Goal: Find specific page/section: Find specific page/section

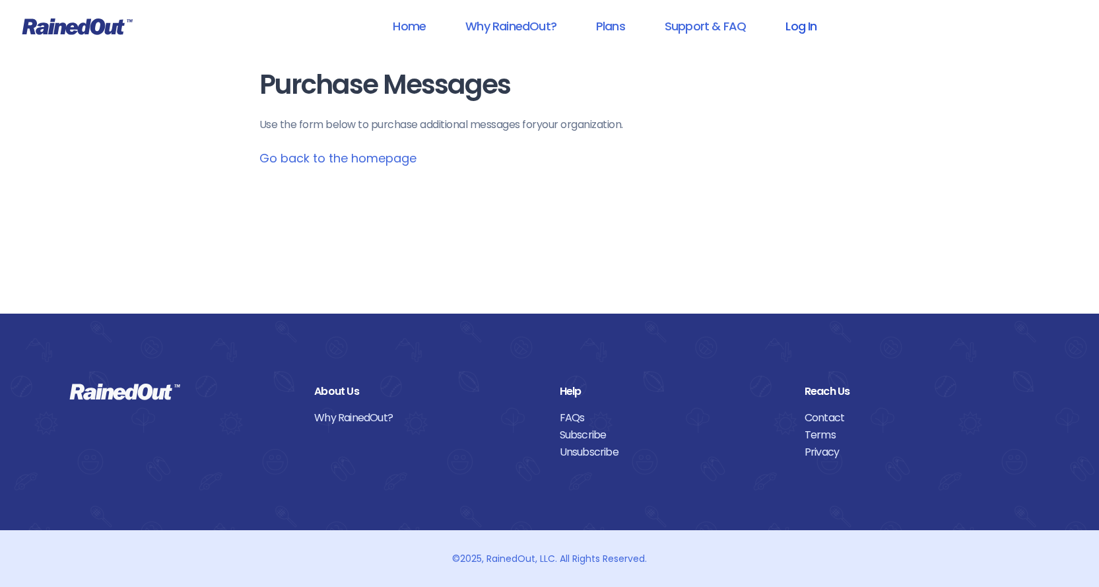
click at [806, 28] on link "Log In" at bounding box center [800, 26] width 65 height 30
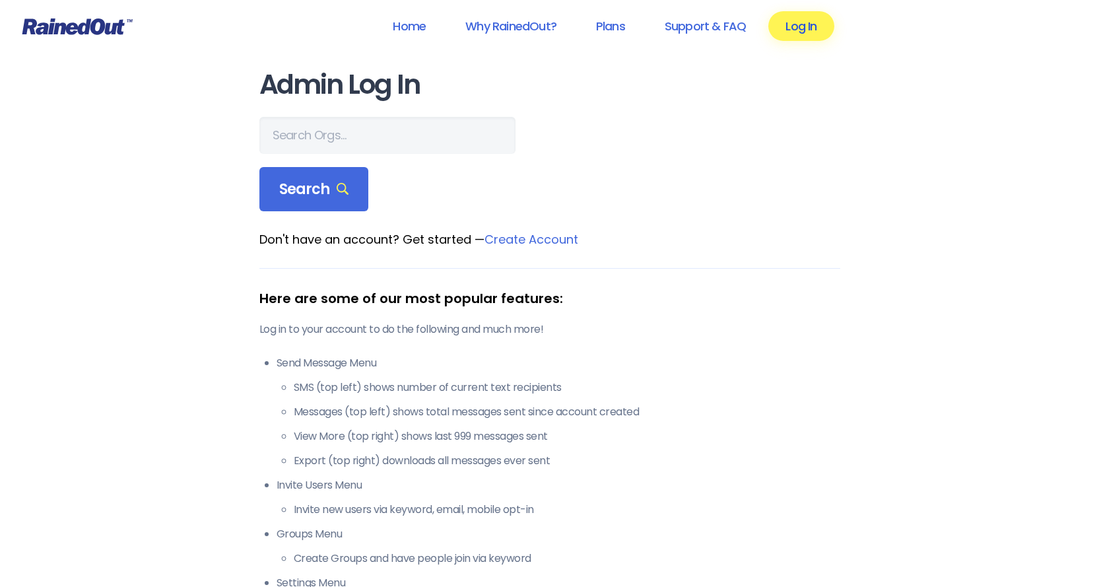
click at [816, 32] on link "Log In" at bounding box center [800, 26] width 65 height 30
click at [404, 28] on link "Home" at bounding box center [409, 26] width 67 height 30
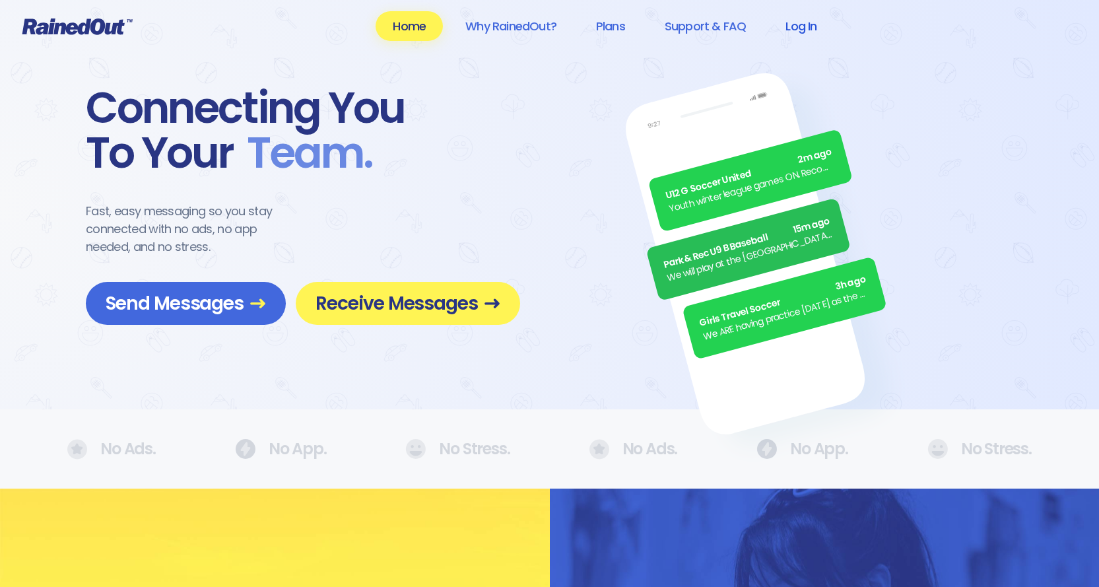
click at [801, 24] on link "Log In" at bounding box center [800, 26] width 65 height 30
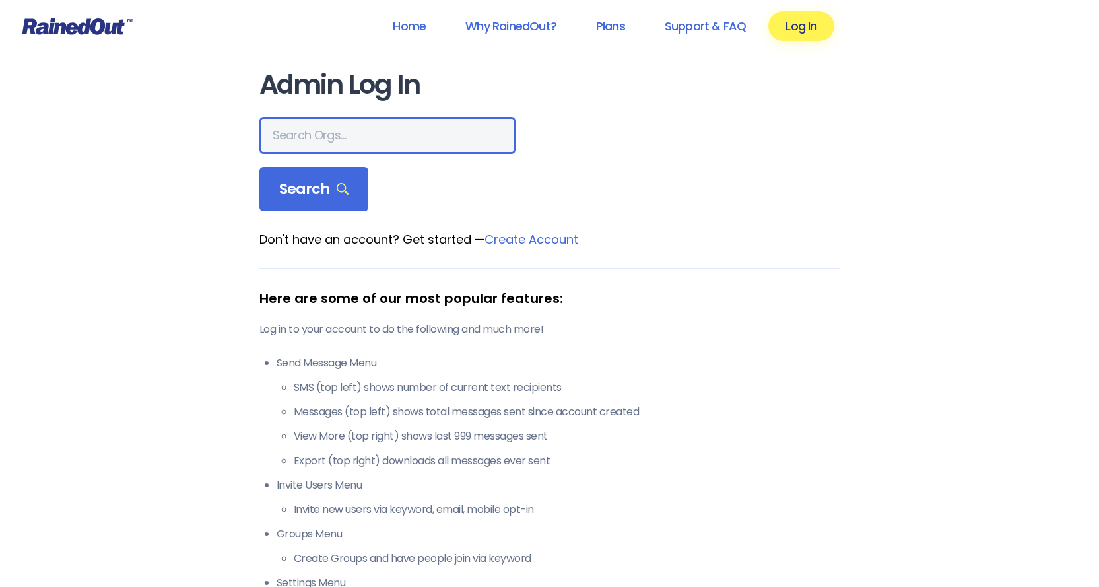
click at [372, 135] on input "text" at bounding box center [387, 135] width 256 height 37
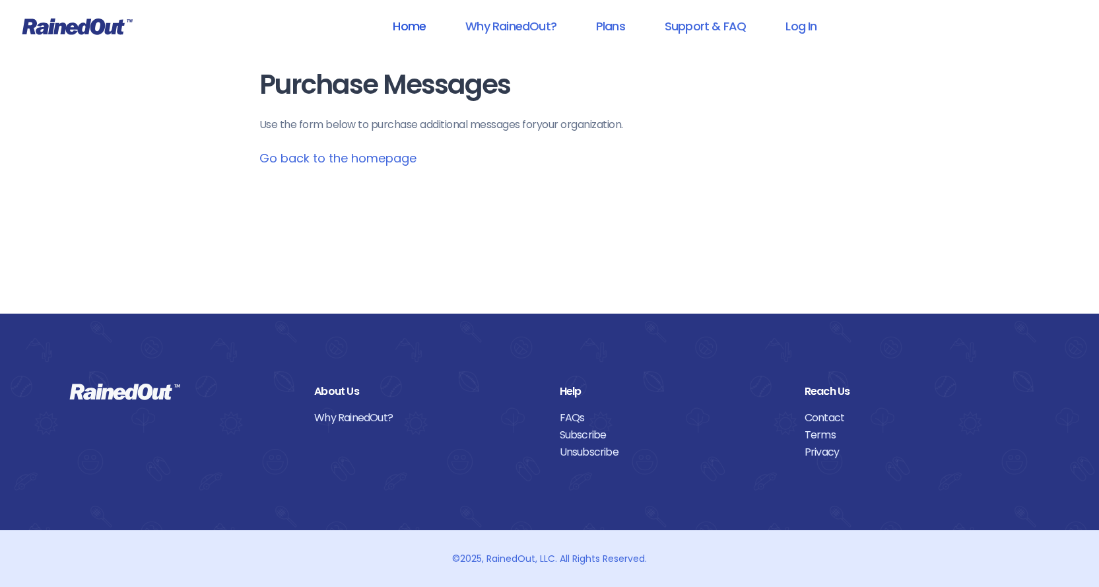
click at [401, 20] on link "Home" at bounding box center [409, 26] width 67 height 30
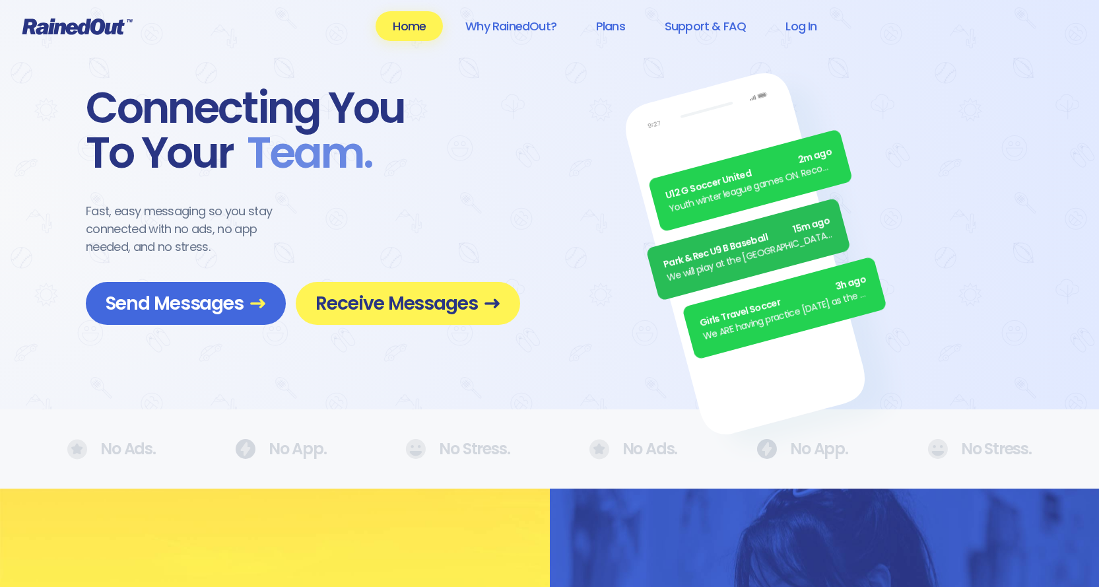
click at [506, 134] on div "Connecting You To Your Team ." at bounding box center [303, 131] width 434 height 90
click at [803, 23] on link "Log In" at bounding box center [800, 26] width 65 height 30
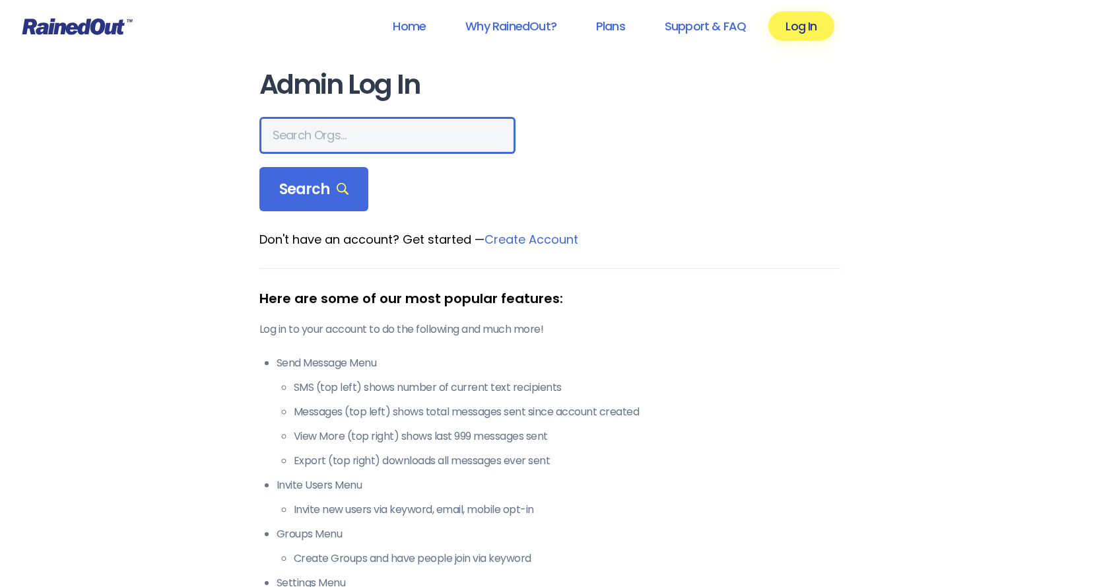
click at [367, 140] on input "text" at bounding box center [387, 135] width 256 height 37
type input "Boyertown Alumni Marching Unit"
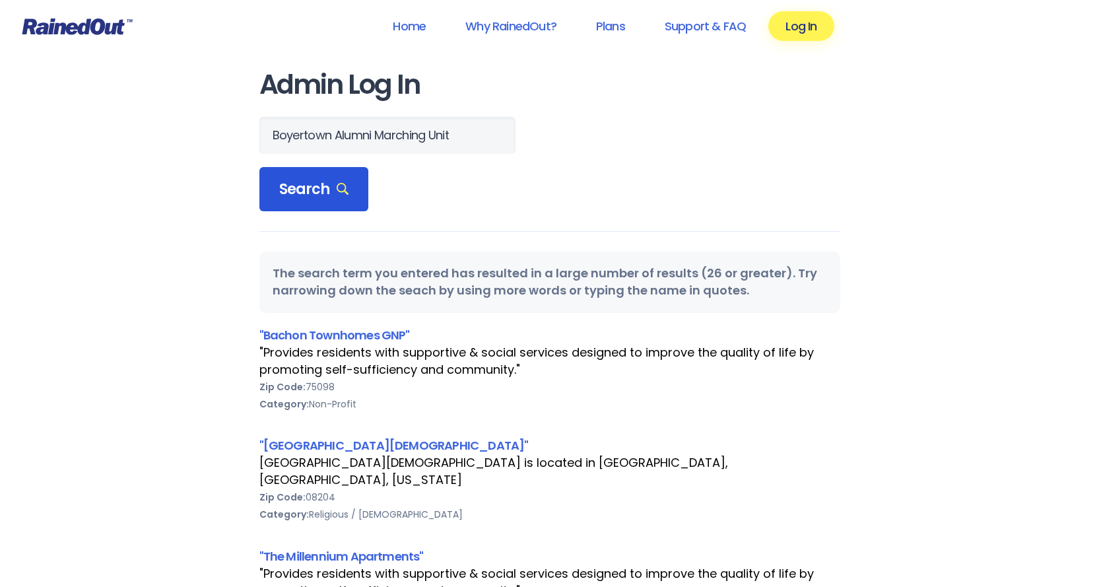
scroll to position [0, 0]
click at [318, 191] on span "Search" at bounding box center [314, 189] width 70 height 18
click at [413, 24] on link "Home" at bounding box center [409, 26] width 67 height 30
